Goal: Transaction & Acquisition: Subscribe to service/newsletter

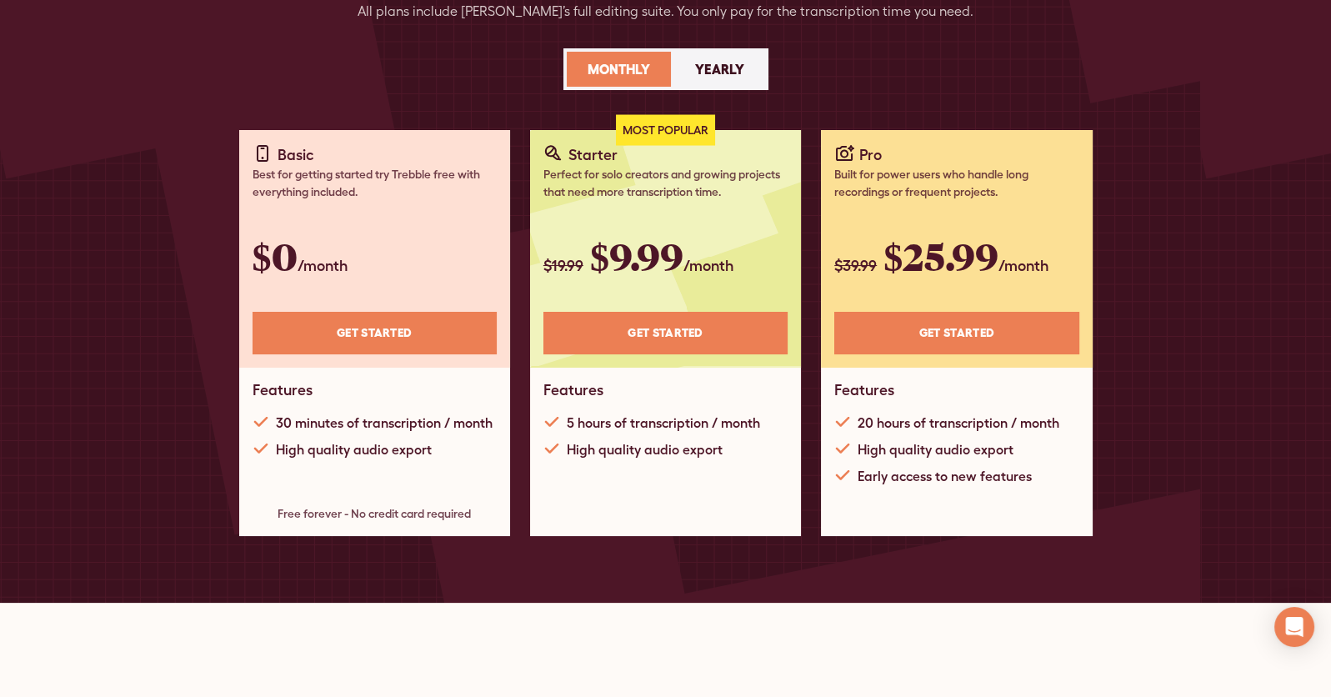
scroll to position [167, 0]
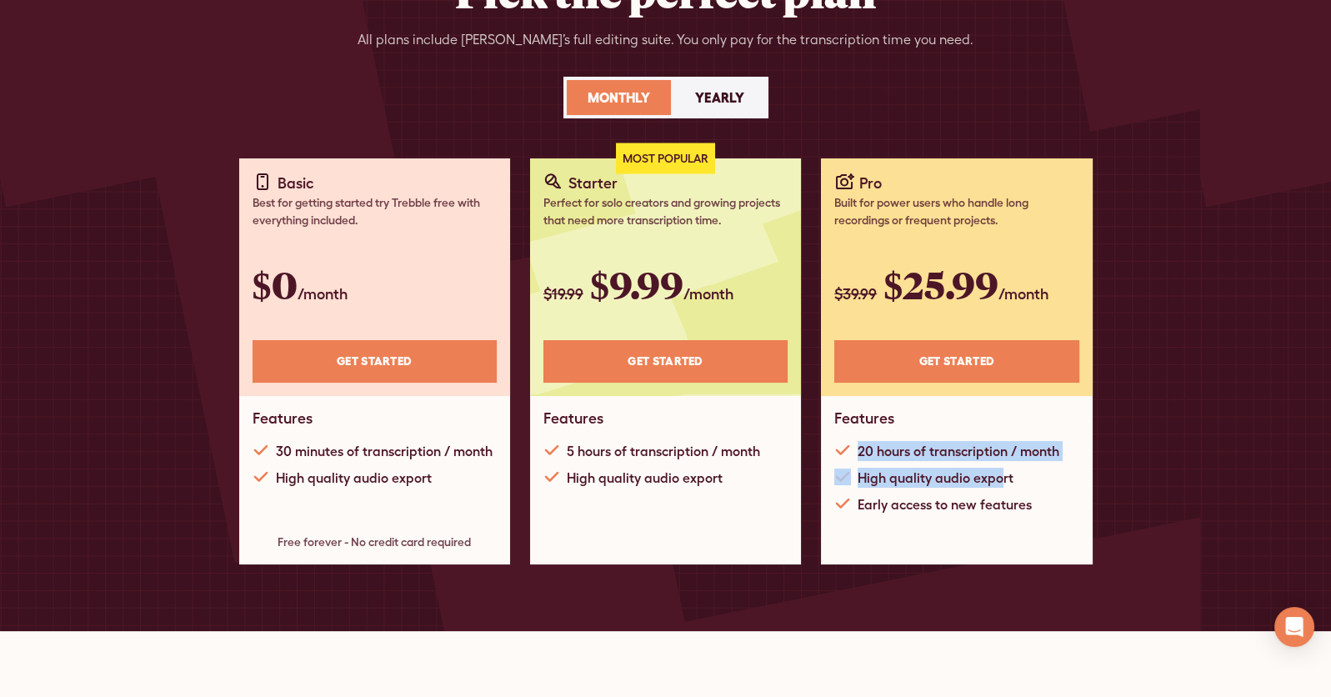
drag, startPoint x: 858, startPoint y: 450, endPoint x: 998, endPoint y: 480, distance: 143.2
click at [998, 480] on div "20 hours of transcription / month High quality audio export Early access to new…" at bounding box center [956, 477] width 244 height 73
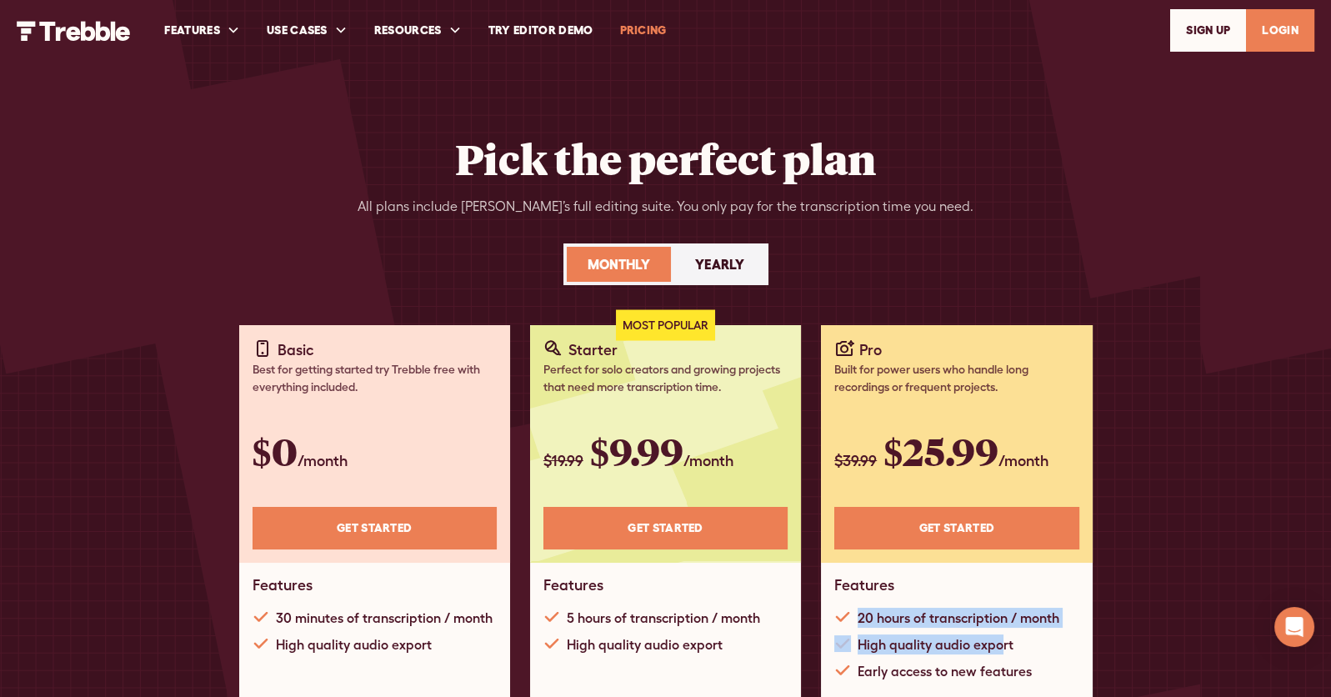
click at [71, 33] on img "home" at bounding box center [74, 31] width 114 height 20
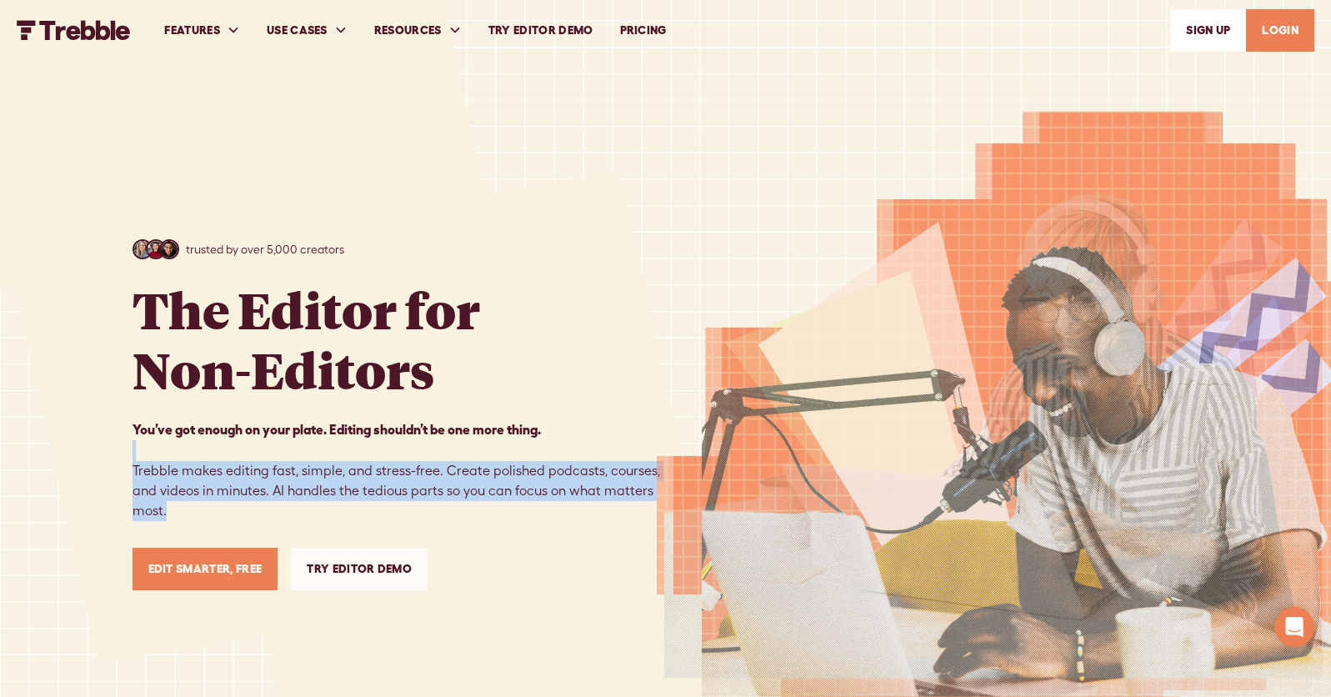
drag, startPoint x: 127, startPoint y: 460, endPoint x: 416, endPoint y: 518, distance: 294.9
click at [416, 518] on div "trusted by over 5,000 creators The Editor for Non-Editors You’ve got enough on …" at bounding box center [665, 415] width 1331 height 830
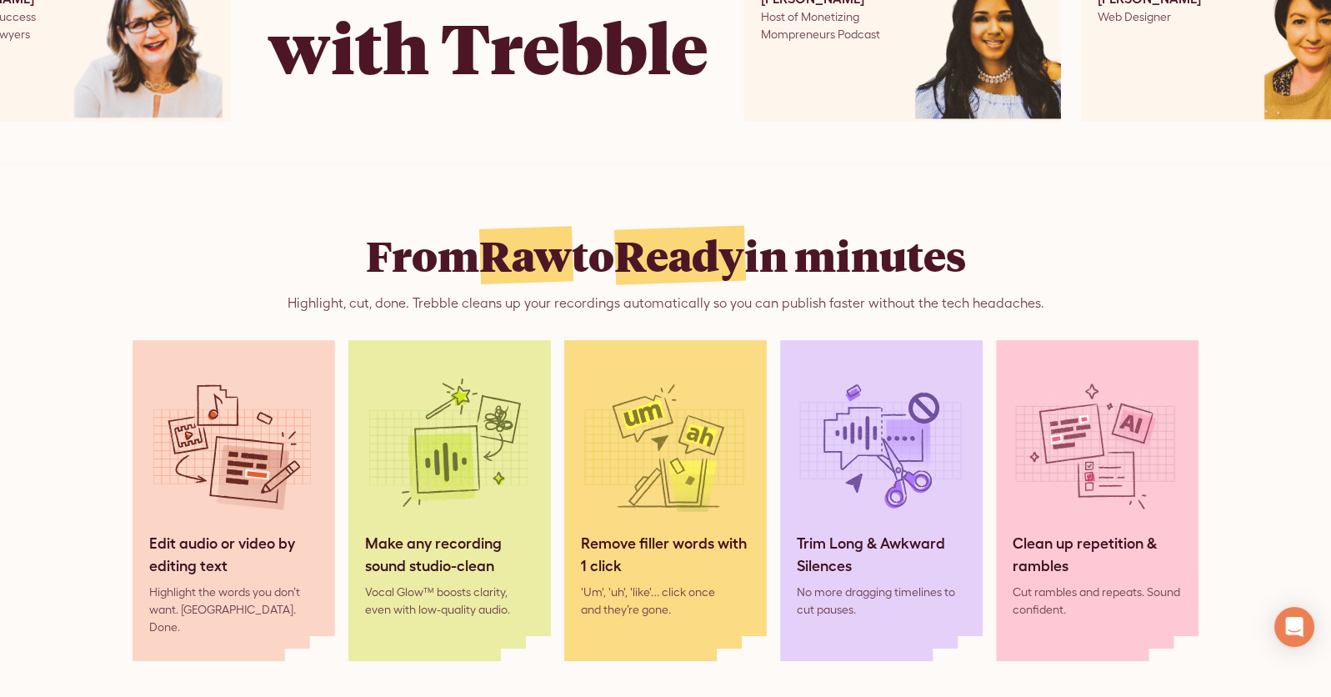
scroll to position [1238, 0]
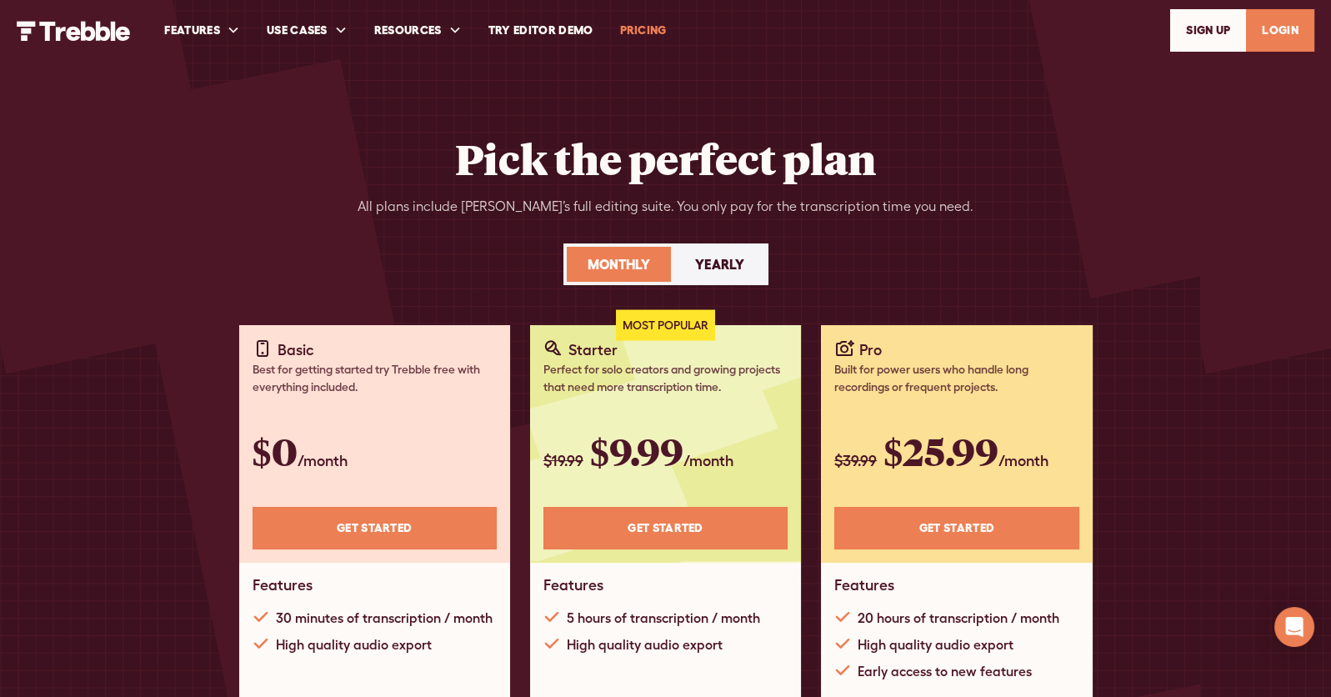
click at [739, 268] on div "Yearly" at bounding box center [719, 264] width 49 height 20
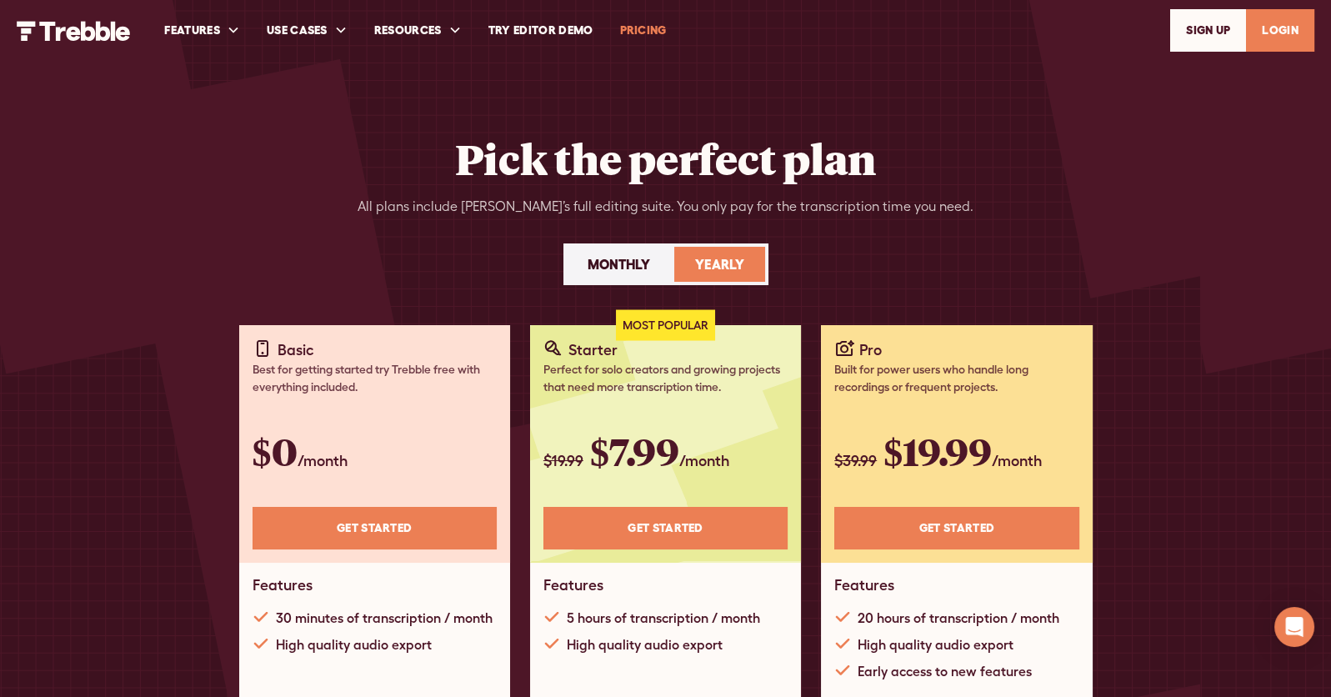
click at [628, 261] on div "Monthly" at bounding box center [619, 264] width 63 height 20
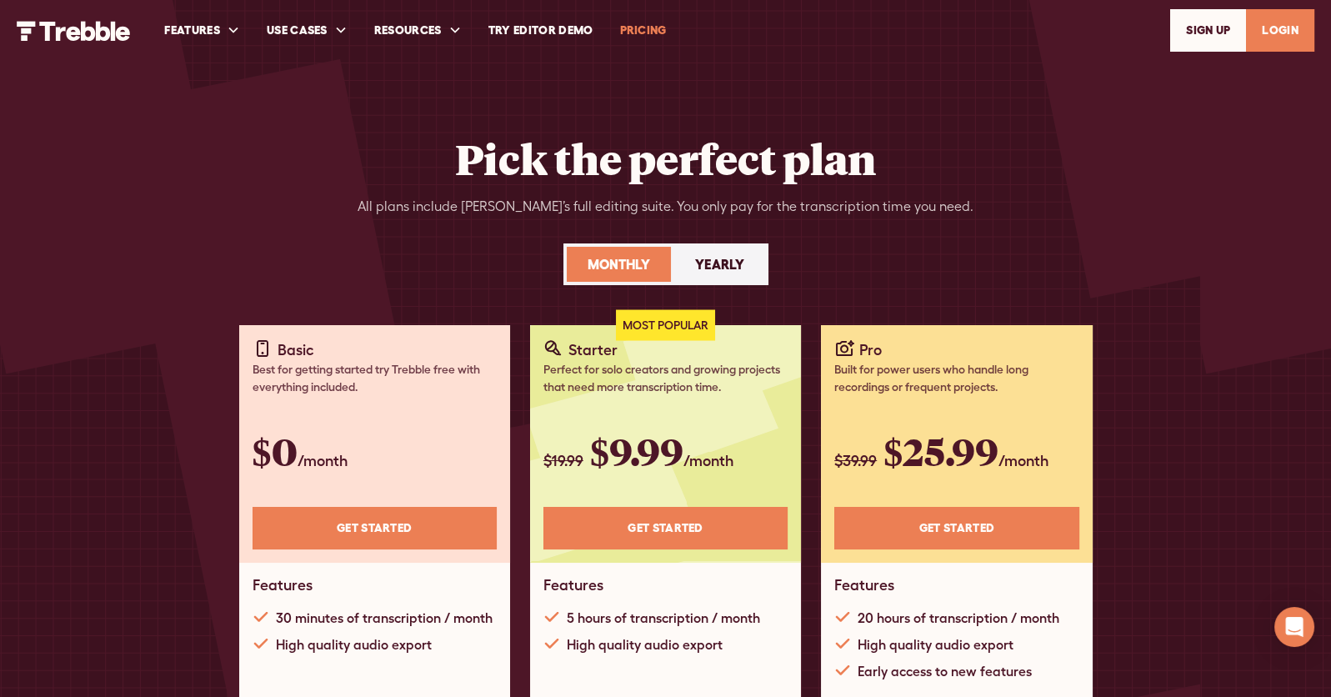
click at [706, 265] on div "Yearly" at bounding box center [719, 264] width 49 height 20
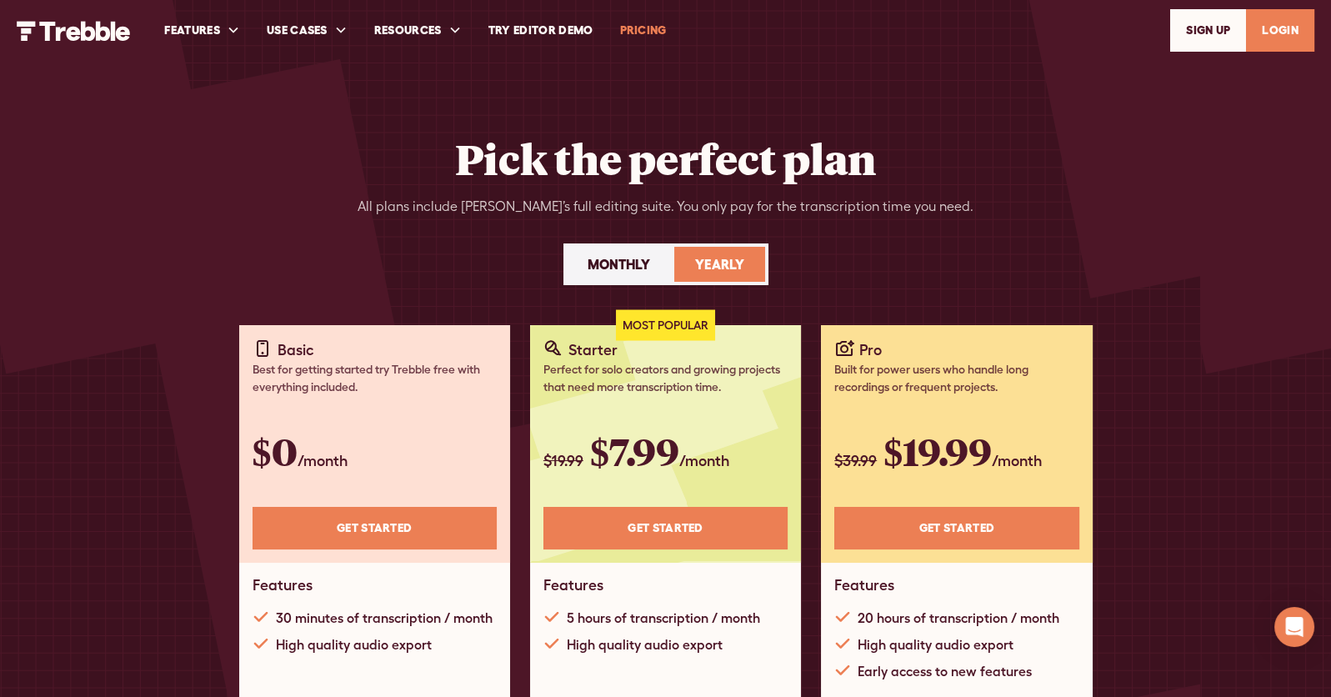
click at [641, 268] on div "Monthly" at bounding box center [619, 264] width 63 height 20
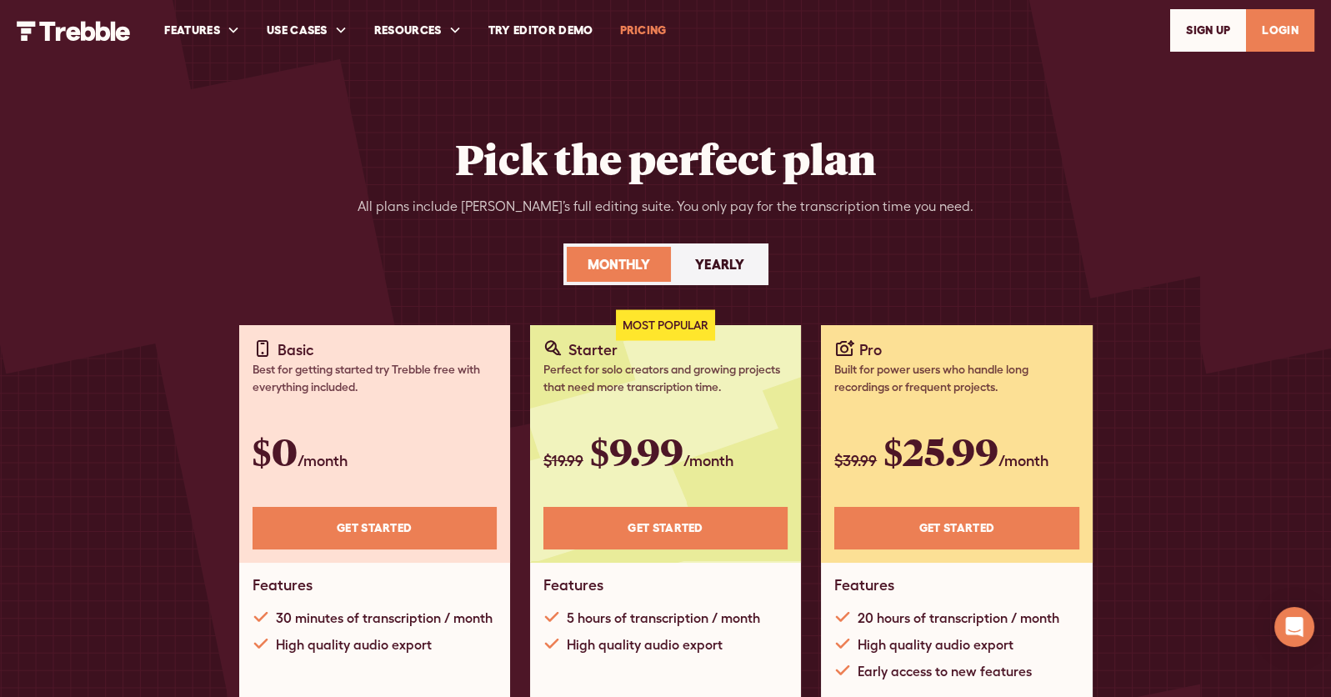
click at [702, 267] on div "Yearly" at bounding box center [719, 264] width 49 height 20
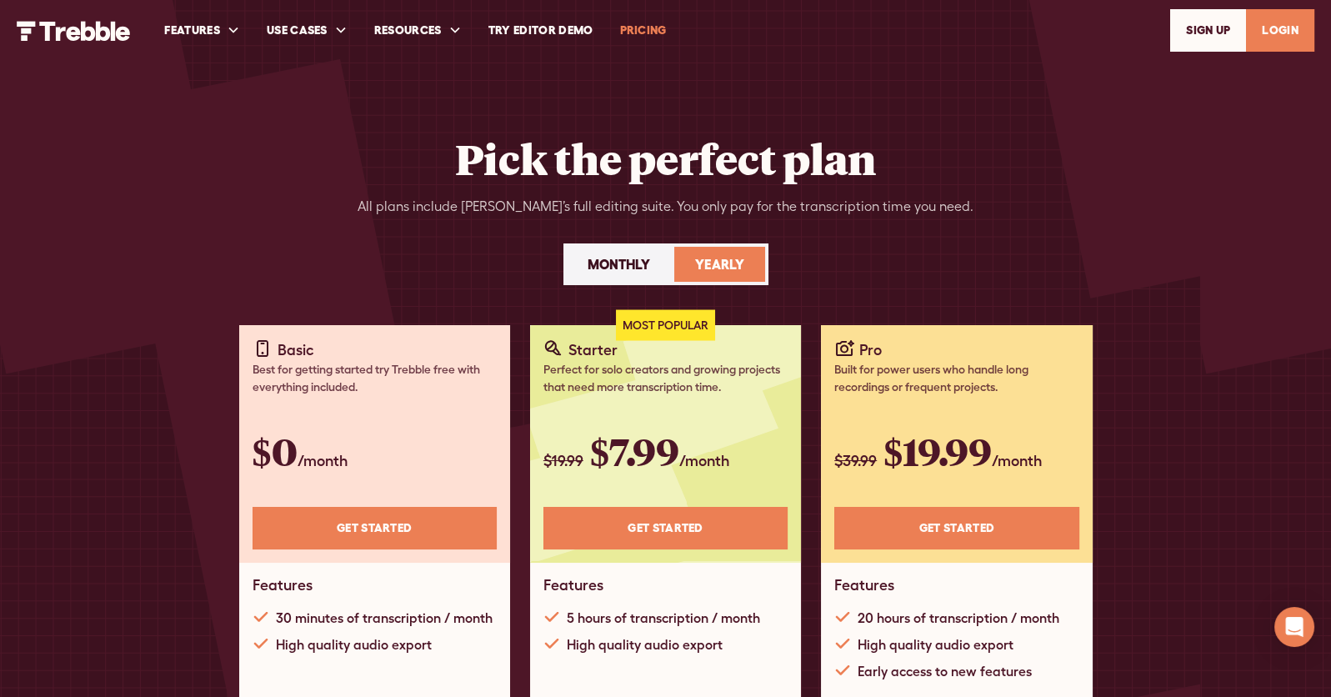
click at [628, 267] on div "Monthly" at bounding box center [619, 264] width 63 height 20
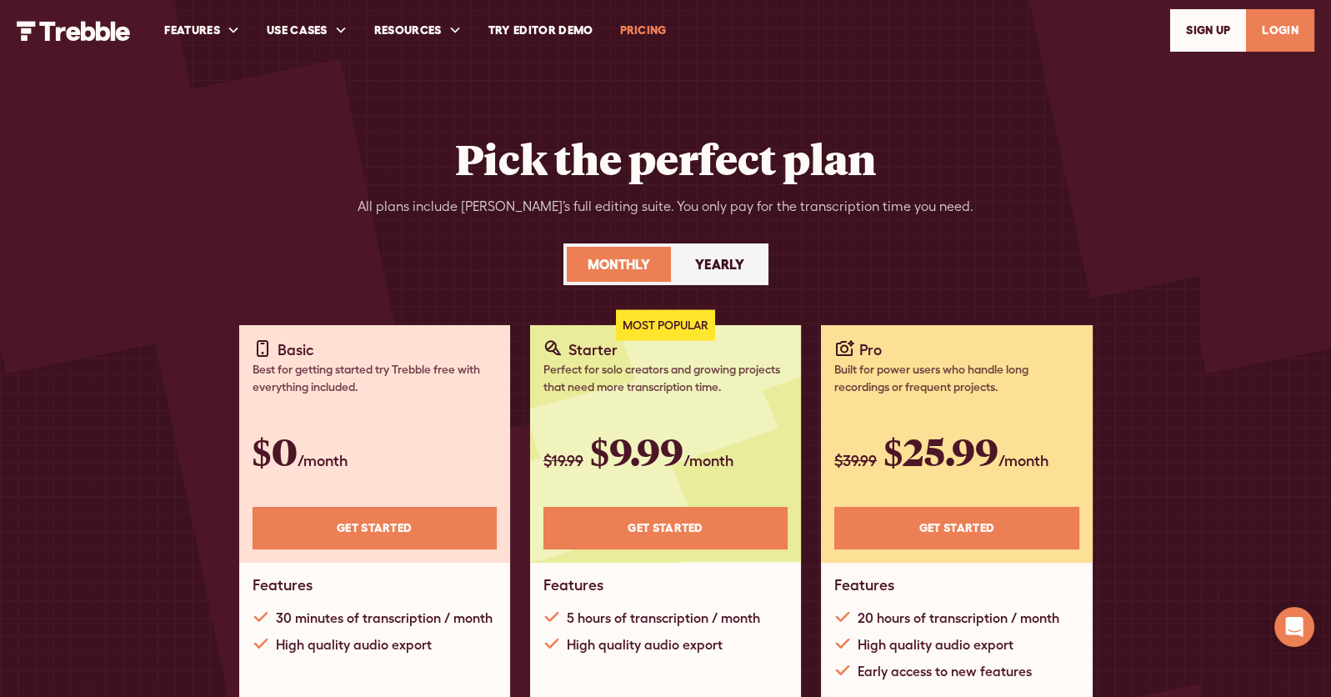
click at [709, 268] on div "Yearly" at bounding box center [719, 264] width 49 height 20
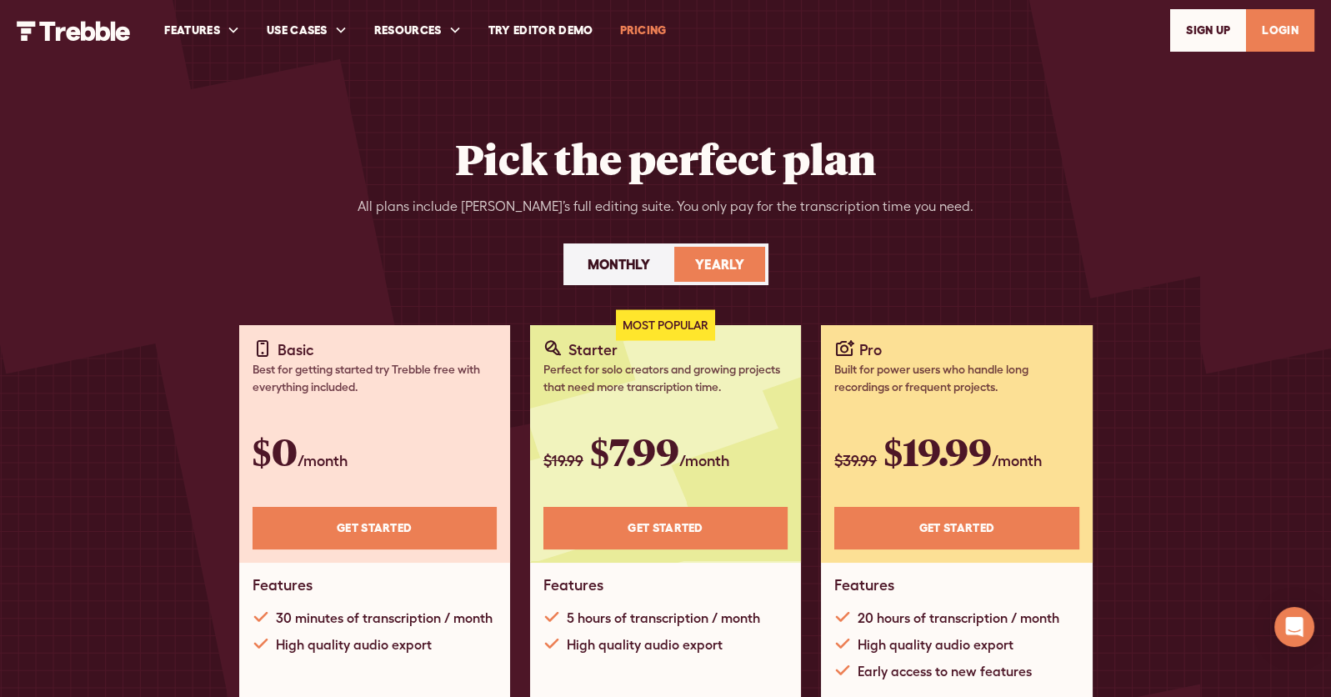
click at [628, 260] on div "Monthly" at bounding box center [619, 264] width 63 height 20
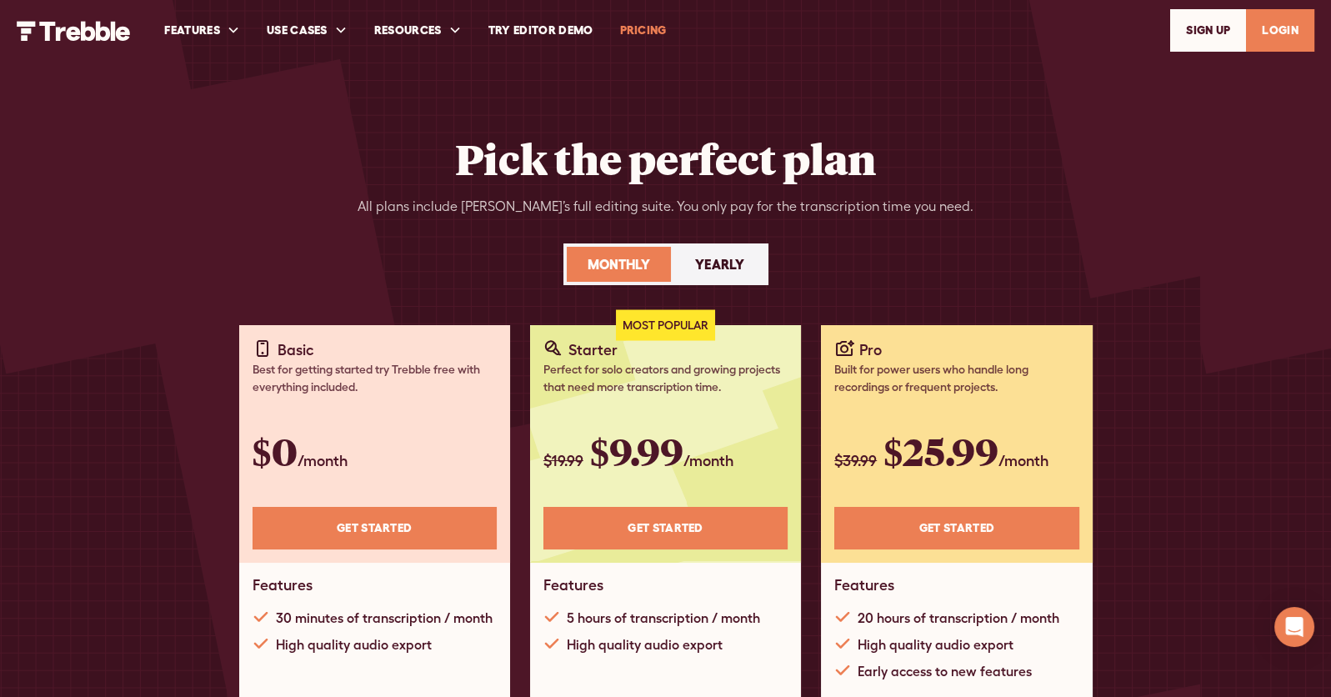
click at [708, 258] on div "Yearly" at bounding box center [719, 264] width 49 height 20
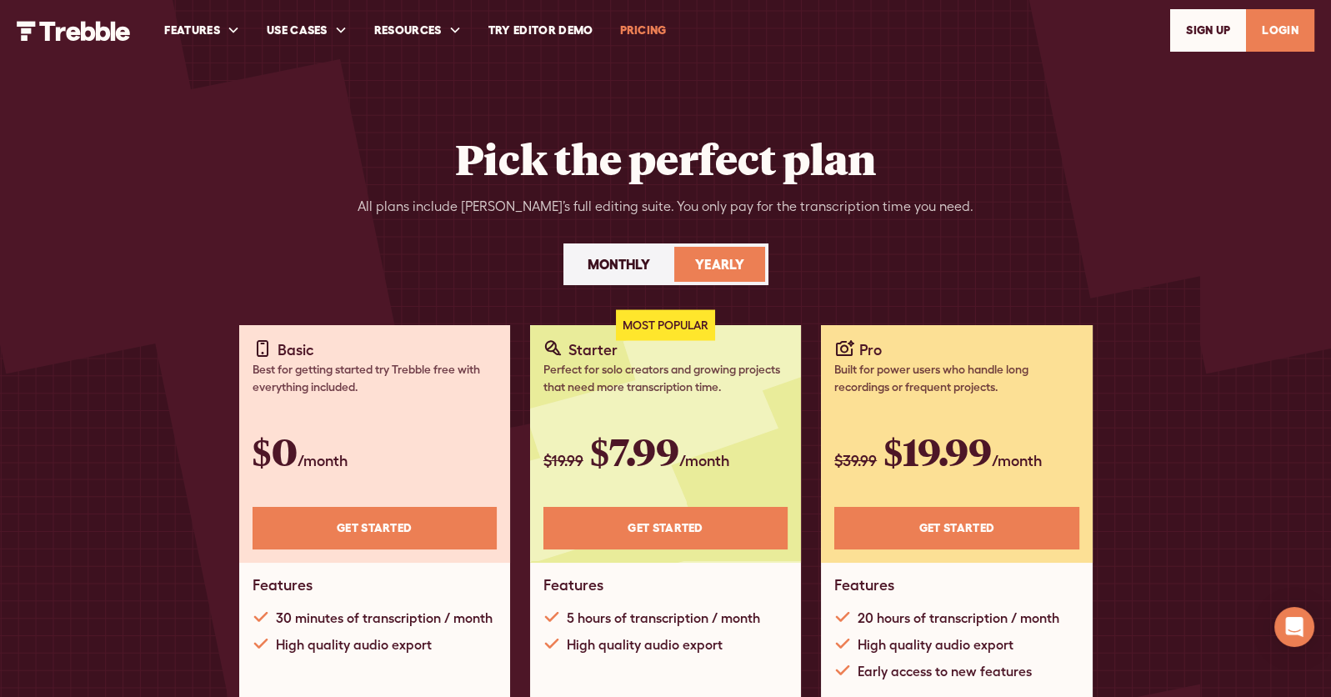
click at [611, 261] on div "Monthly" at bounding box center [619, 264] width 63 height 20
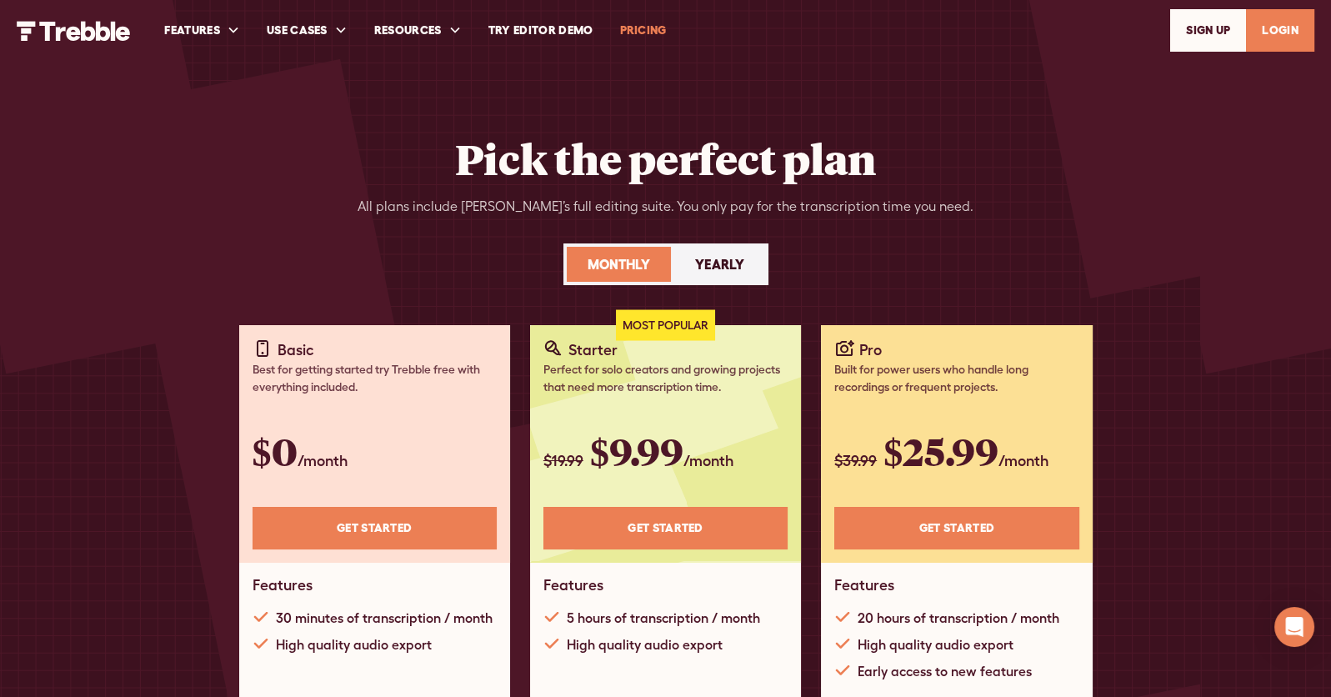
click at [699, 260] on div "Yearly" at bounding box center [719, 264] width 49 height 20
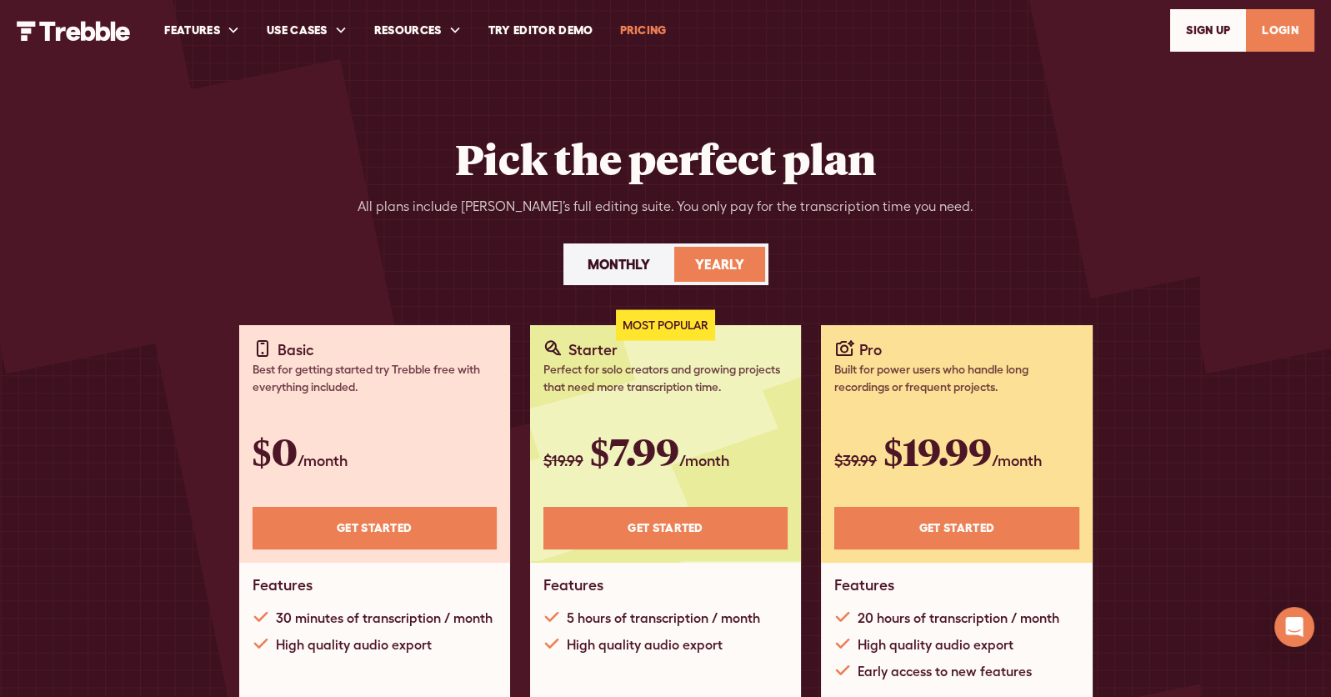
click at [627, 264] on div "Monthly" at bounding box center [619, 264] width 63 height 20
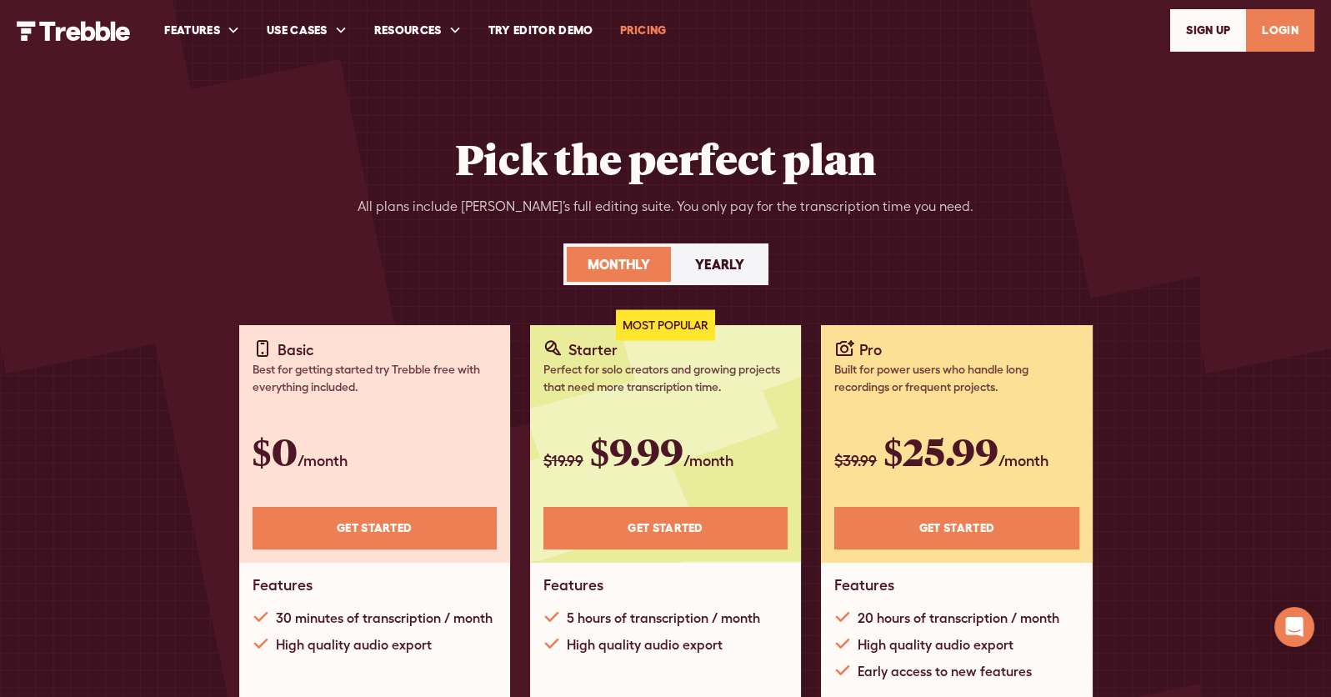
click at [718, 270] on div "Yearly" at bounding box center [719, 264] width 49 height 20
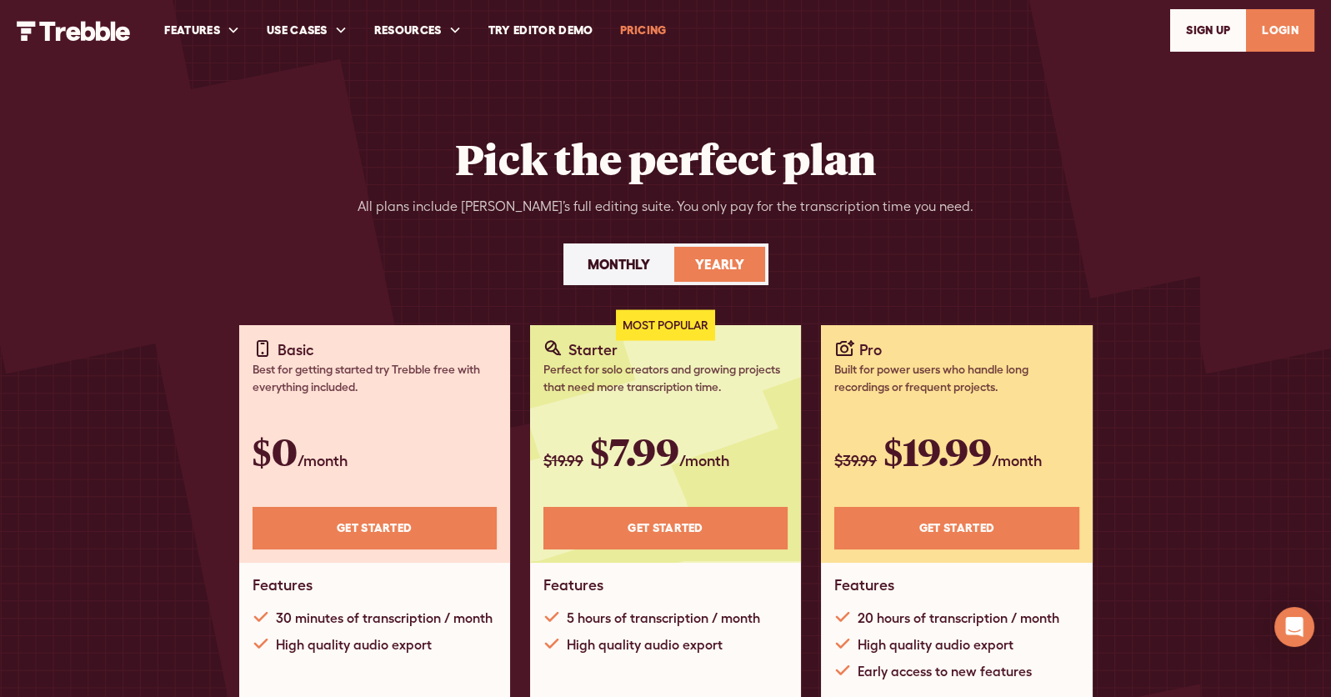
click at [605, 268] on div "Monthly" at bounding box center [619, 264] width 63 height 20
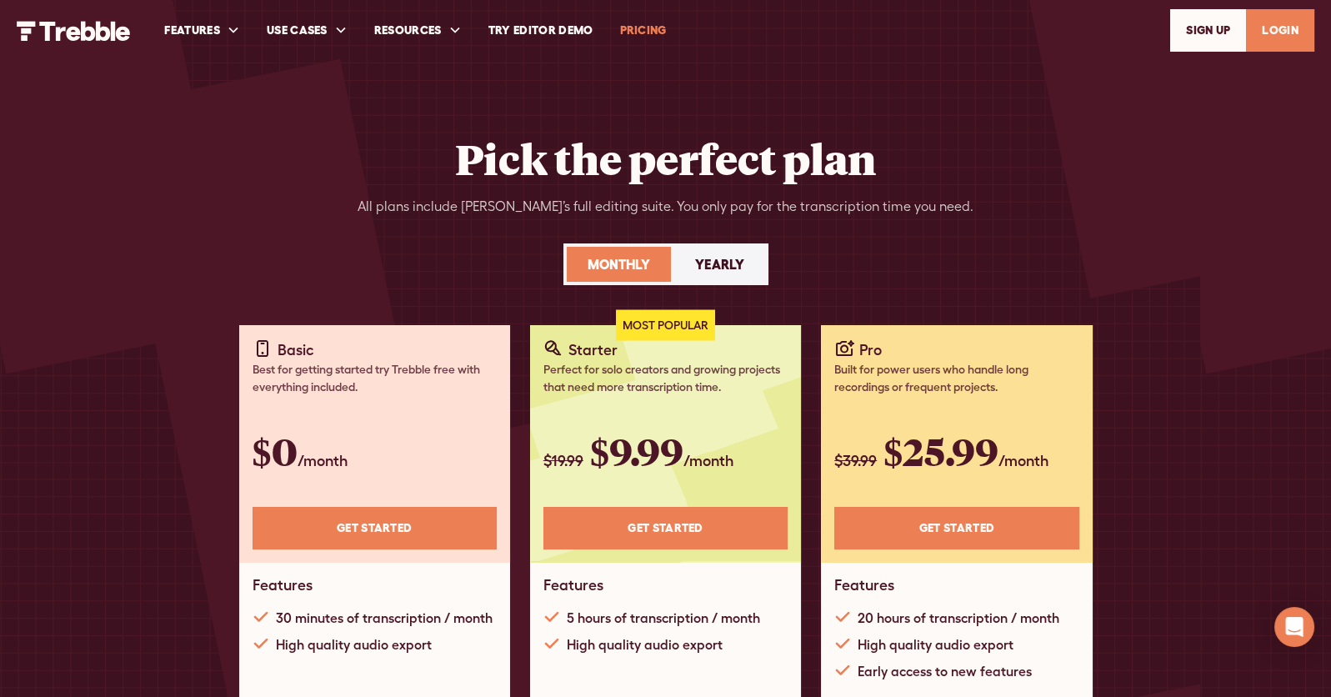
click at [724, 263] on div "Yearly" at bounding box center [719, 264] width 49 height 20
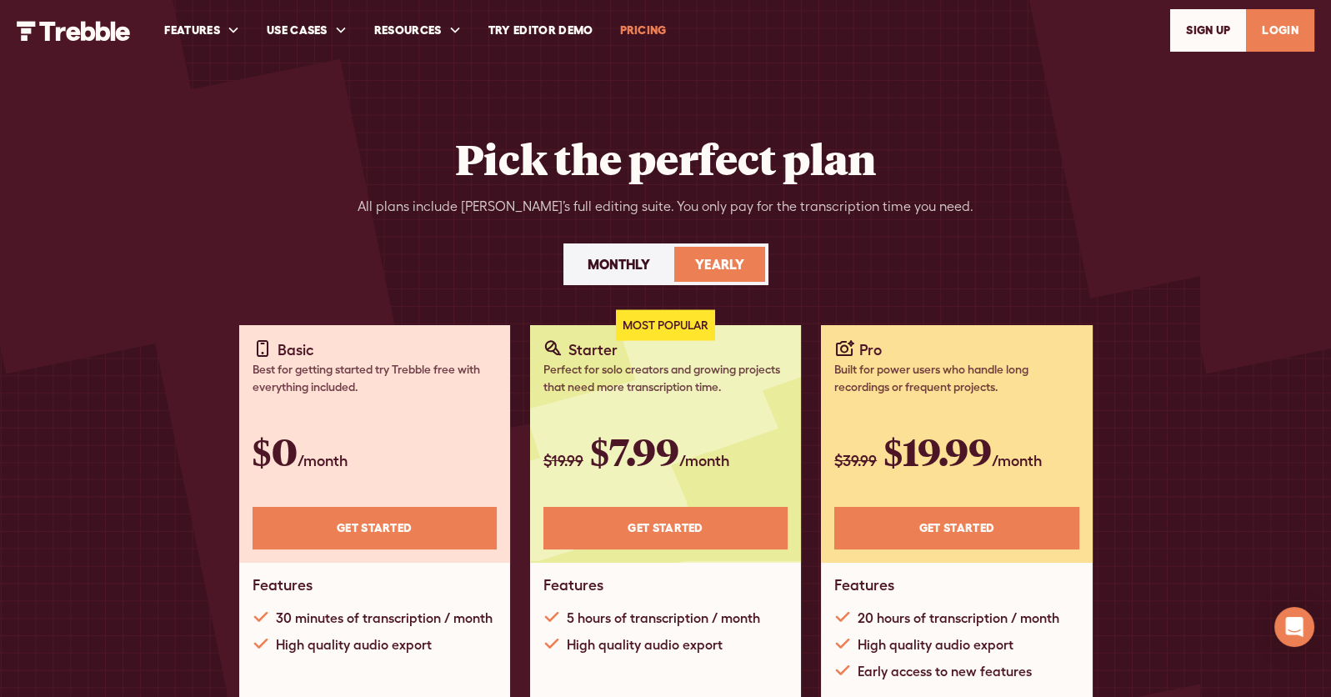
click at [642, 250] on link "Monthly" at bounding box center [619, 264] width 104 height 35
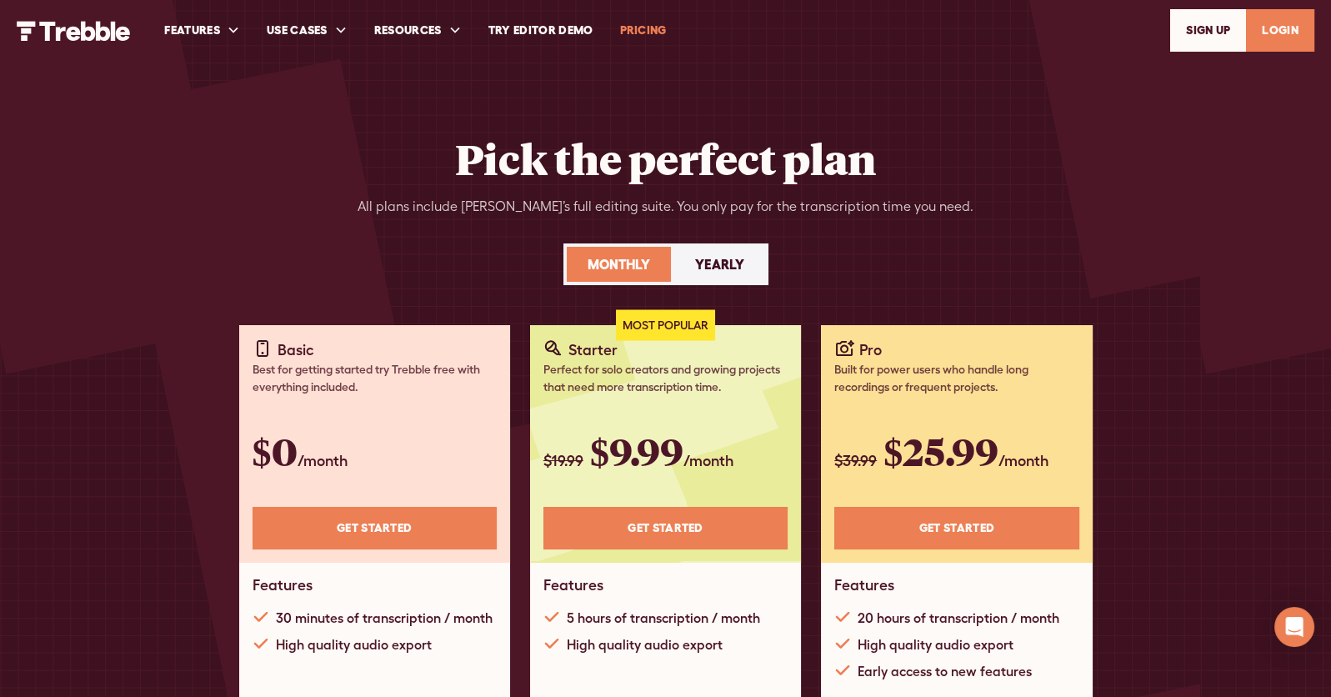
click at [716, 271] on div "Yearly" at bounding box center [719, 264] width 49 height 20
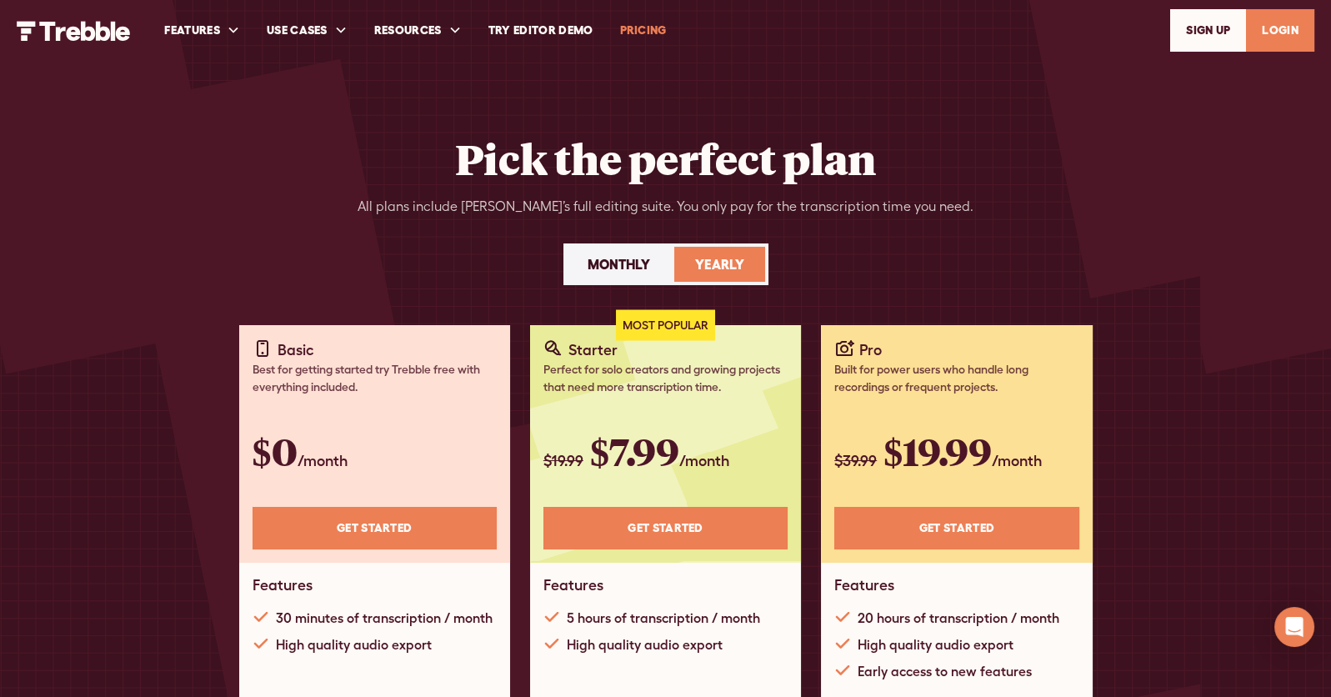
click at [641, 268] on div "Monthly" at bounding box center [619, 264] width 63 height 20
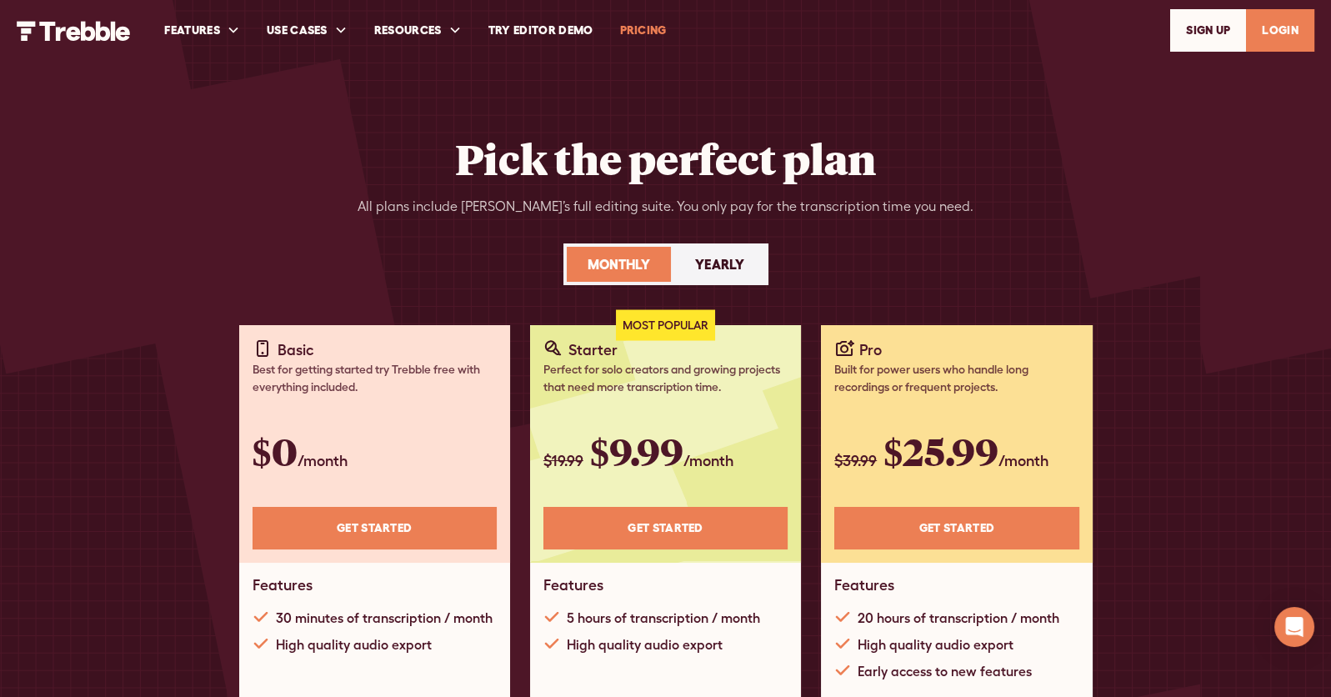
click at [722, 269] on div "Yearly" at bounding box center [719, 264] width 49 height 20
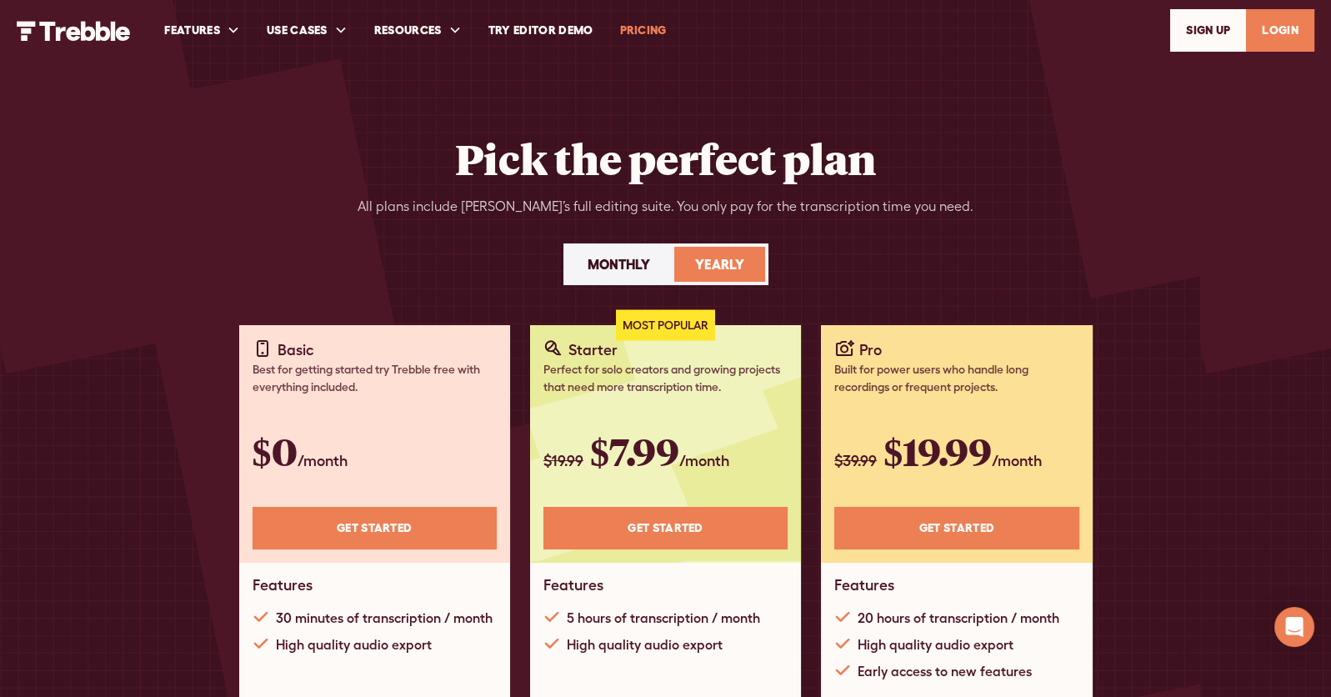
click at [616, 267] on div "Monthly" at bounding box center [619, 264] width 63 height 20
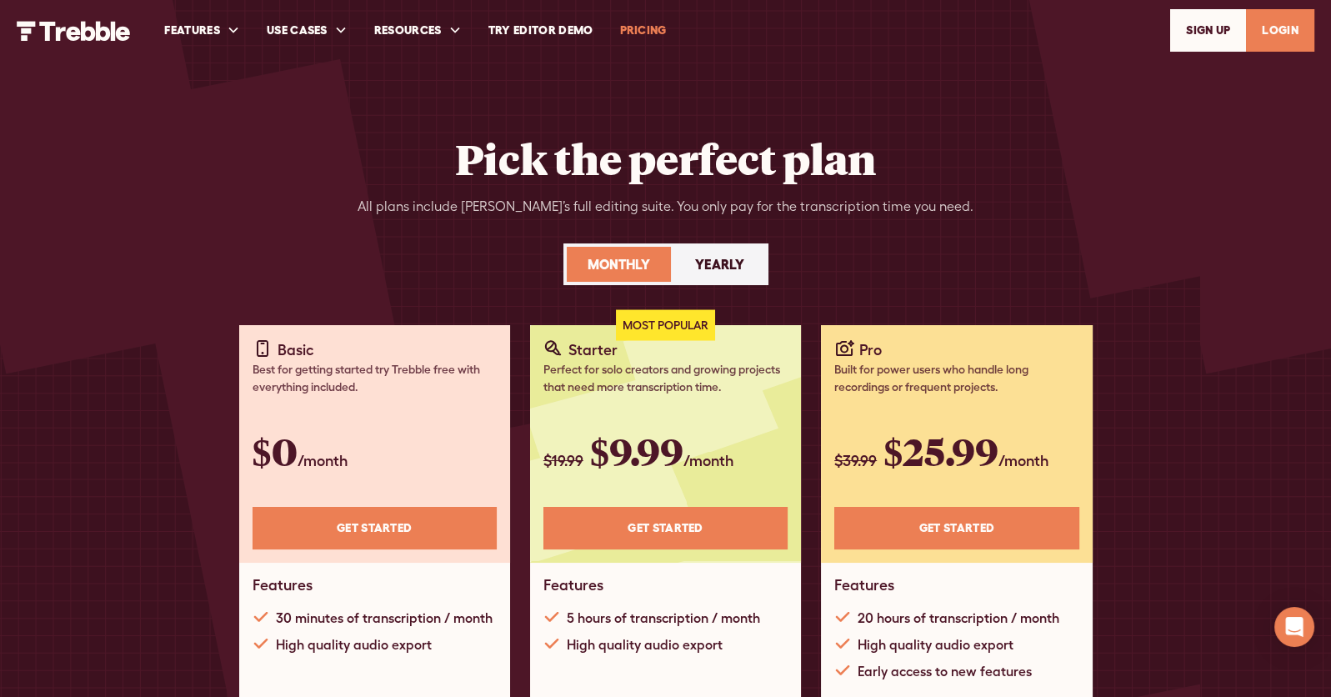
click at [252, 221] on div "Pick the perfect plan All plans include Trebble’s full editing suite. You only …" at bounding box center [666, 229] width 1067 height 192
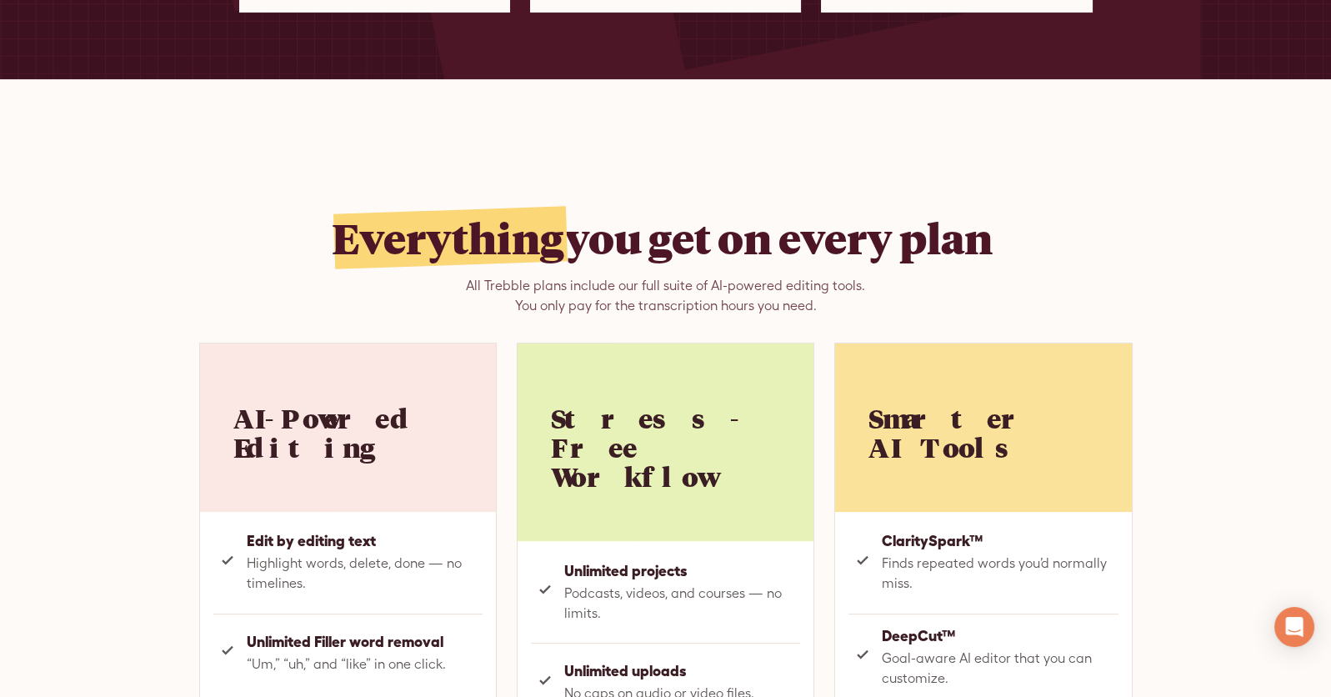
scroll to position [750, 0]
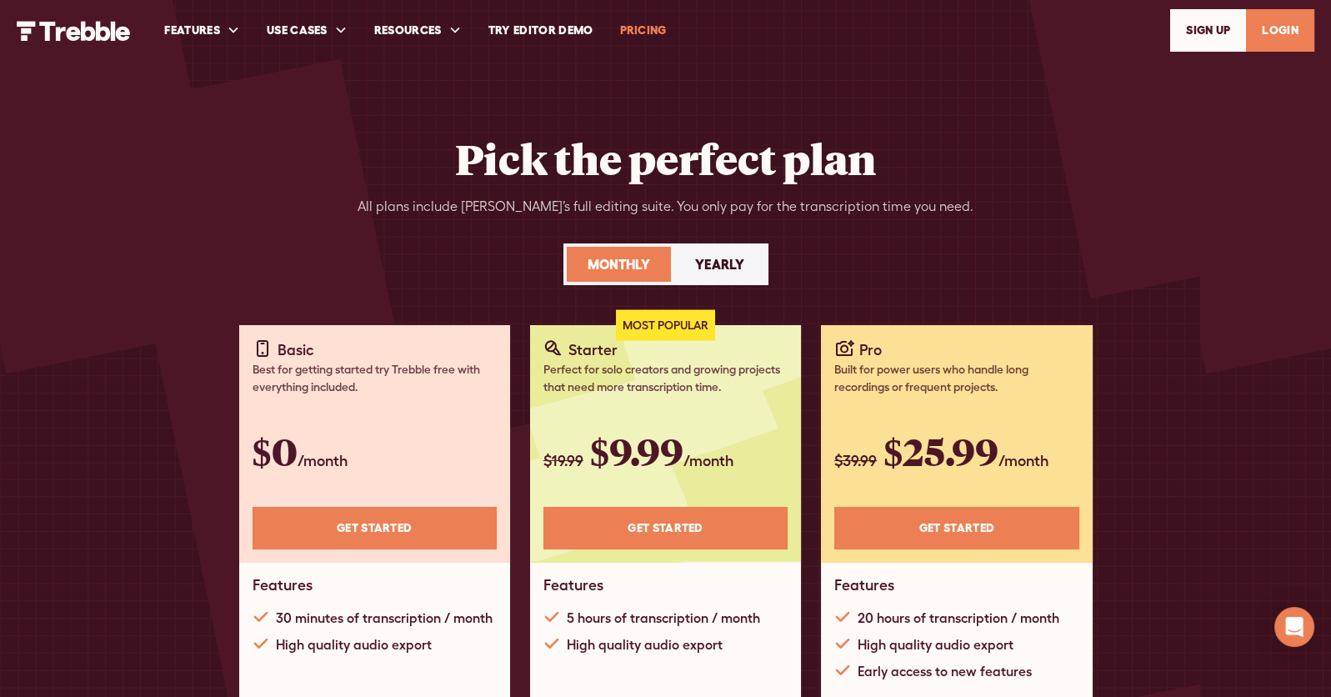
click at [718, 263] on div "Yearly" at bounding box center [719, 264] width 49 height 20
